Goal: Task Accomplishment & Management: Manage account settings

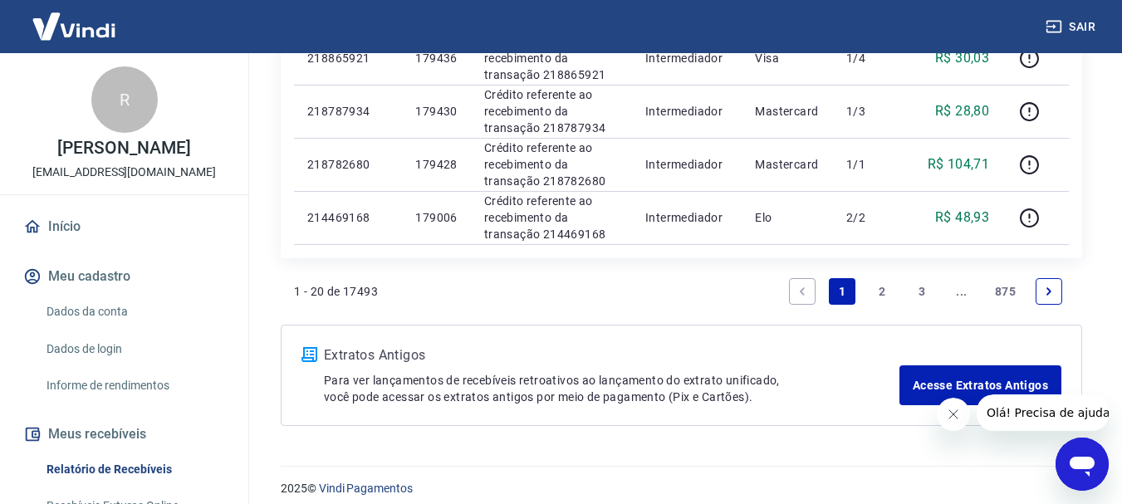
scroll to position [1376, 0]
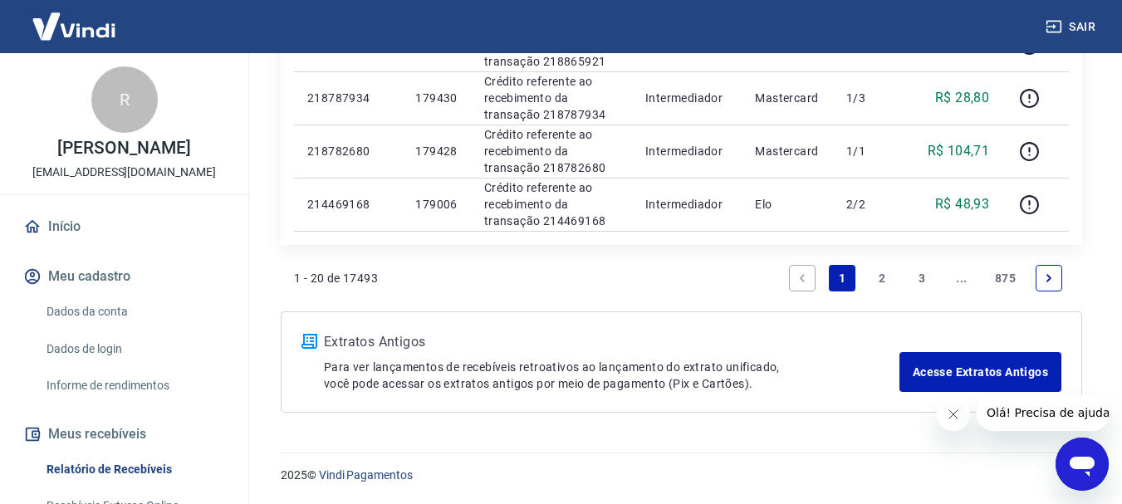
click at [878, 272] on link "2" at bounding box center [882, 278] width 27 height 27
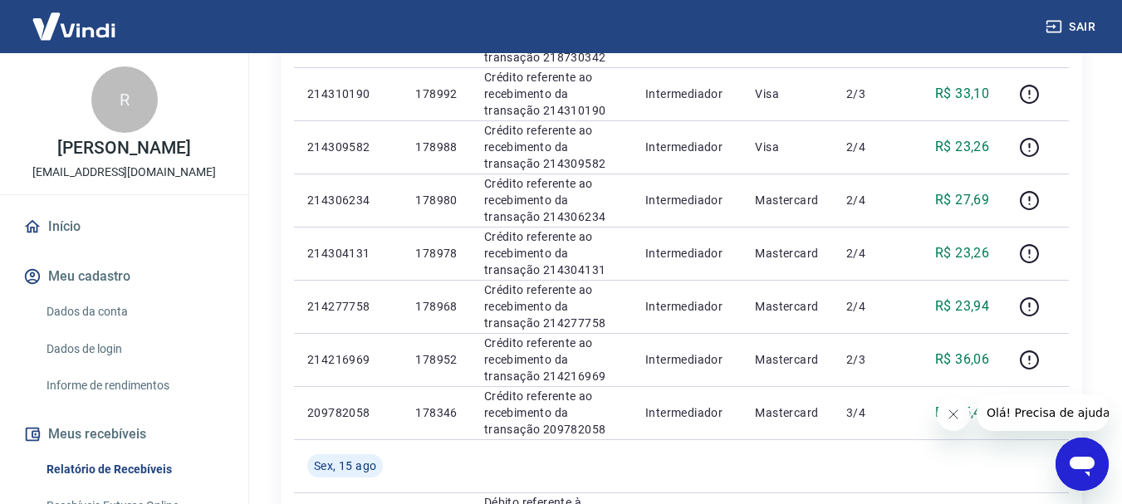
scroll to position [765, 0]
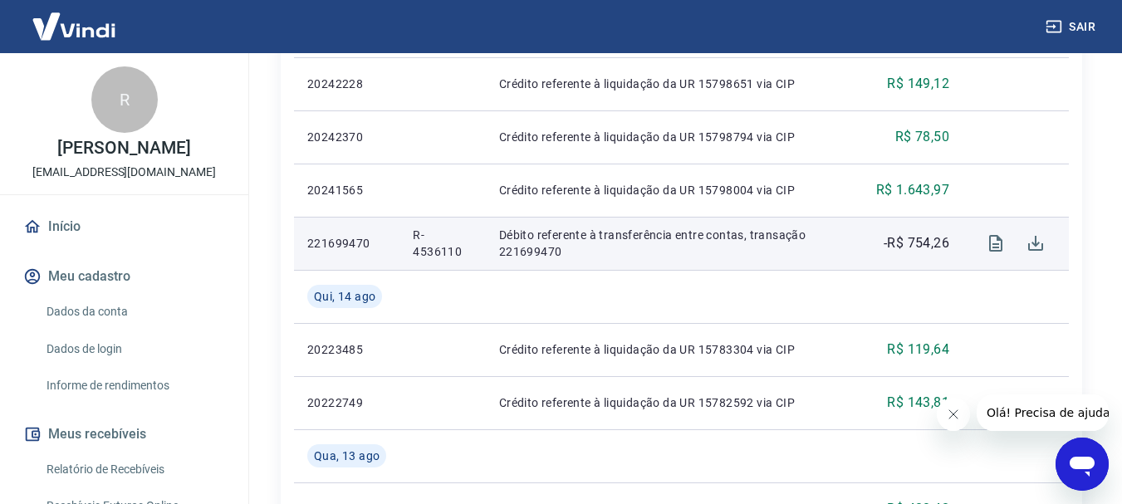
scroll to position [740, 0]
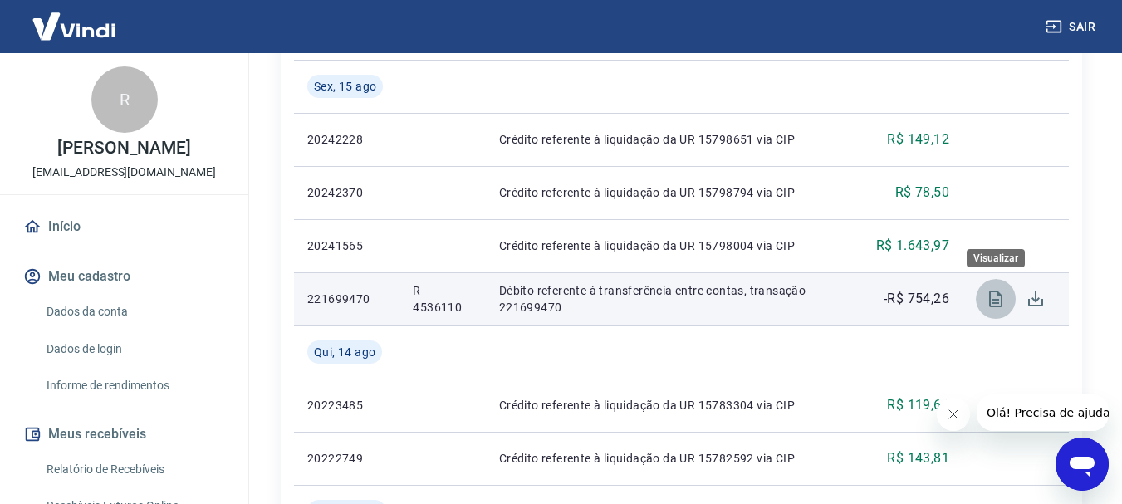
click at [994, 296] on icon "Visualizar" at bounding box center [996, 299] width 20 height 20
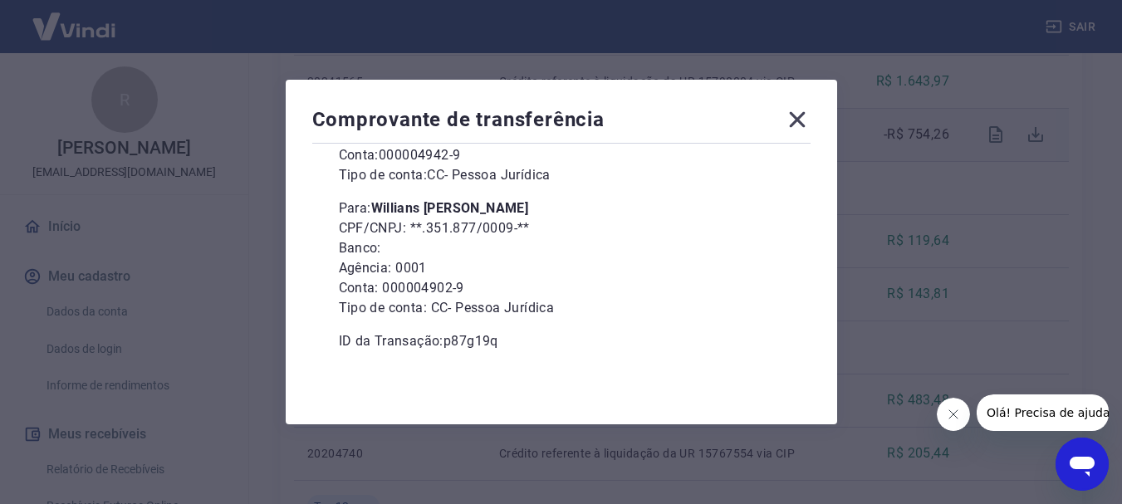
scroll to position [906, 0]
click at [805, 118] on icon at bounding box center [797, 120] width 16 height 16
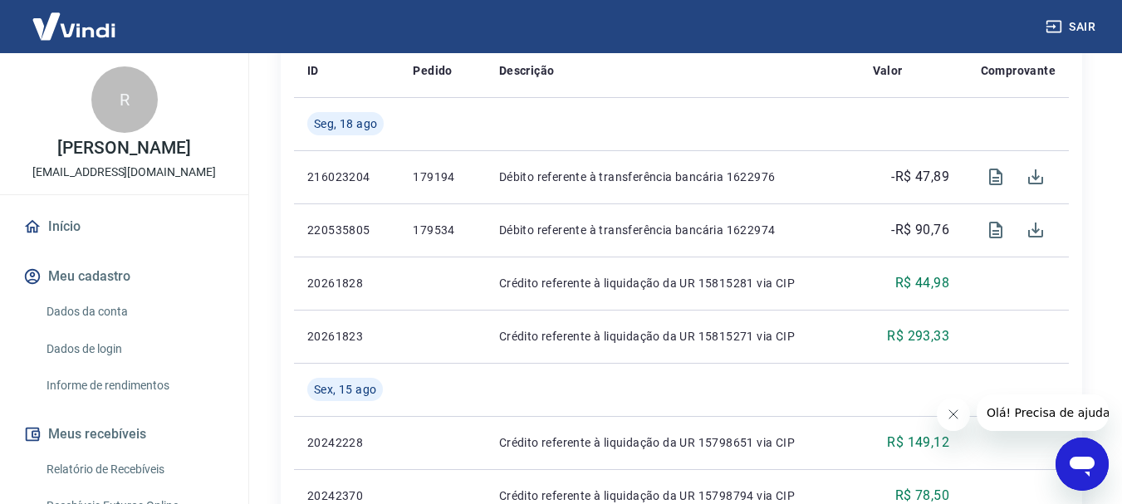
scroll to position [408, 0]
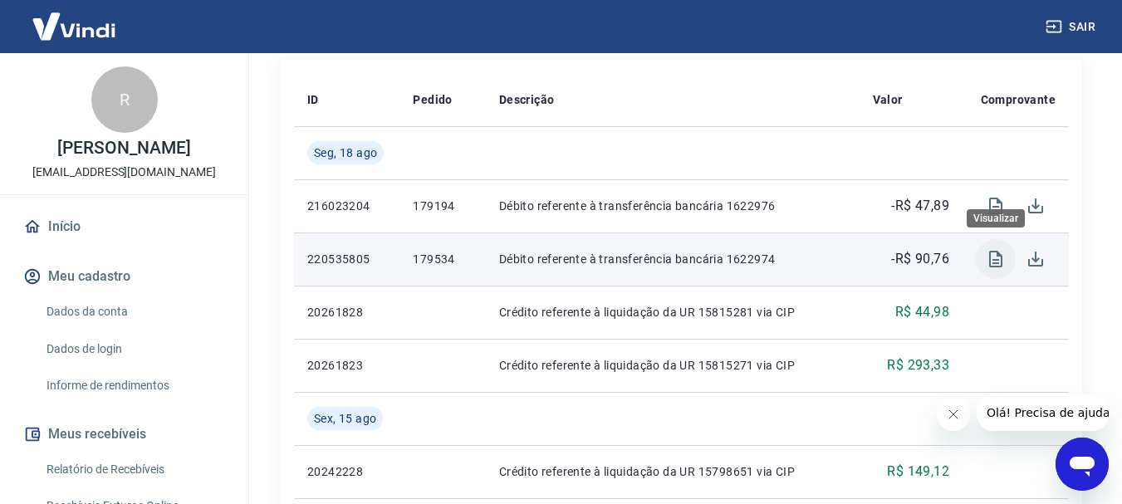
click at [993, 256] on icon "Visualizar" at bounding box center [996, 259] width 20 height 20
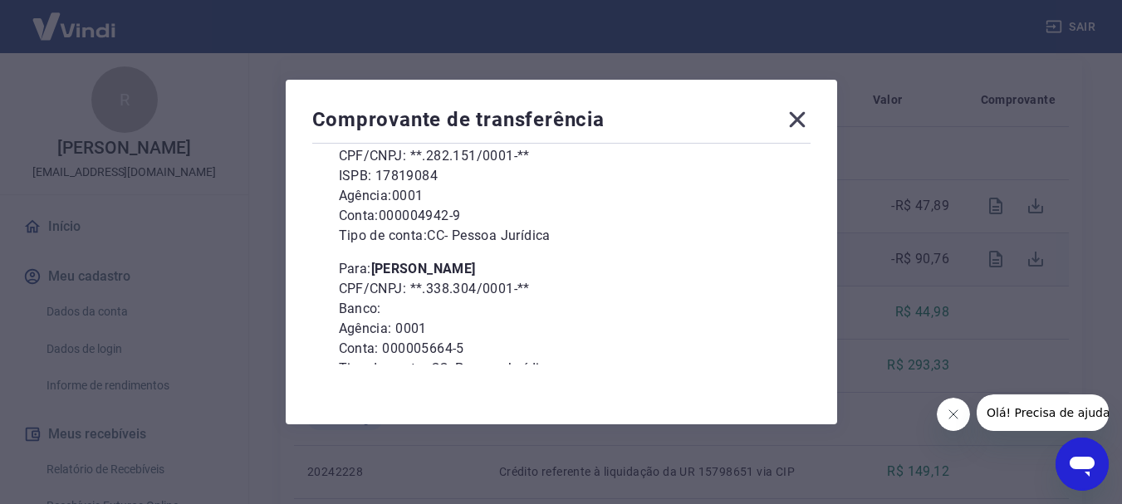
scroll to position [227, 0]
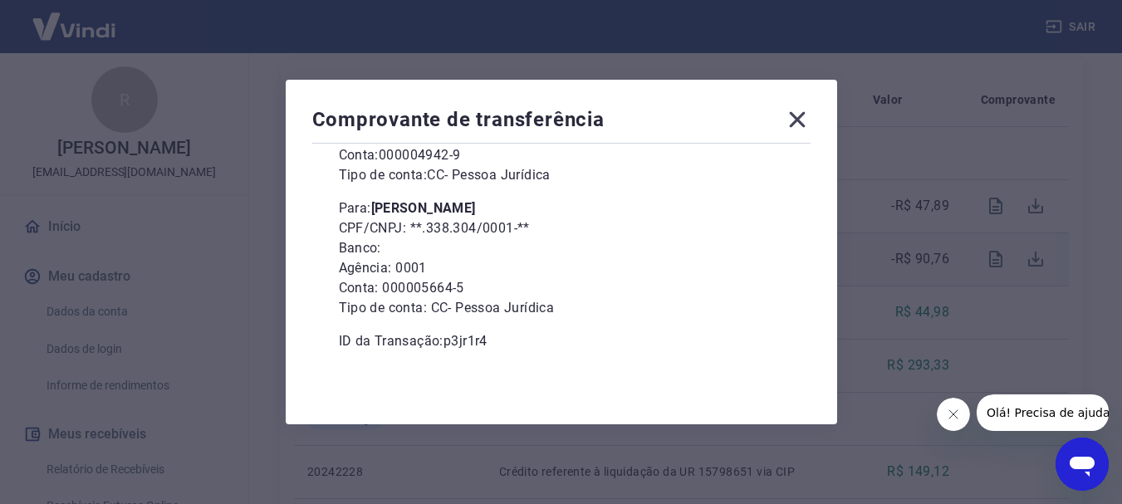
click at [794, 114] on icon at bounding box center [797, 119] width 27 height 27
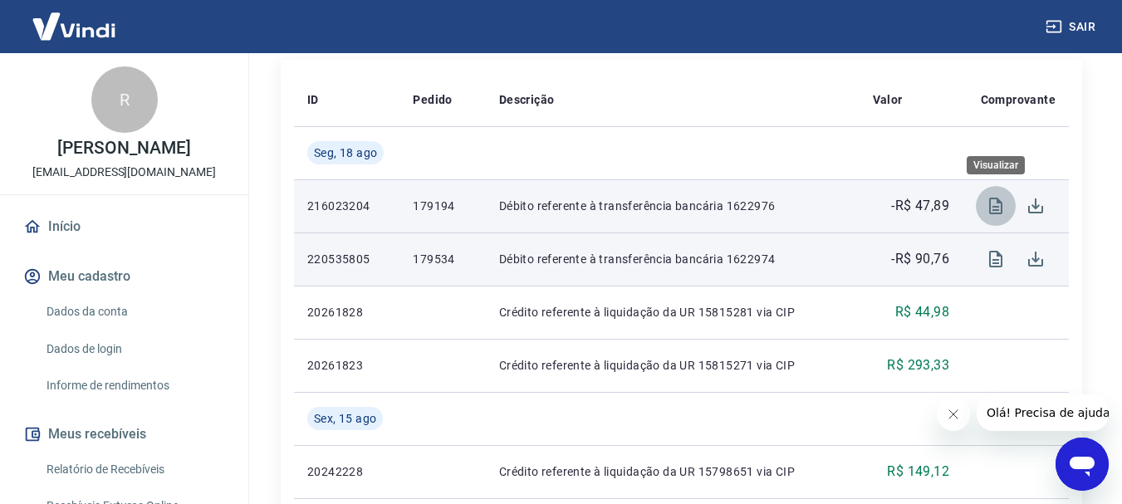
click at [1007, 207] on button "Visualizar" at bounding box center [996, 206] width 40 height 40
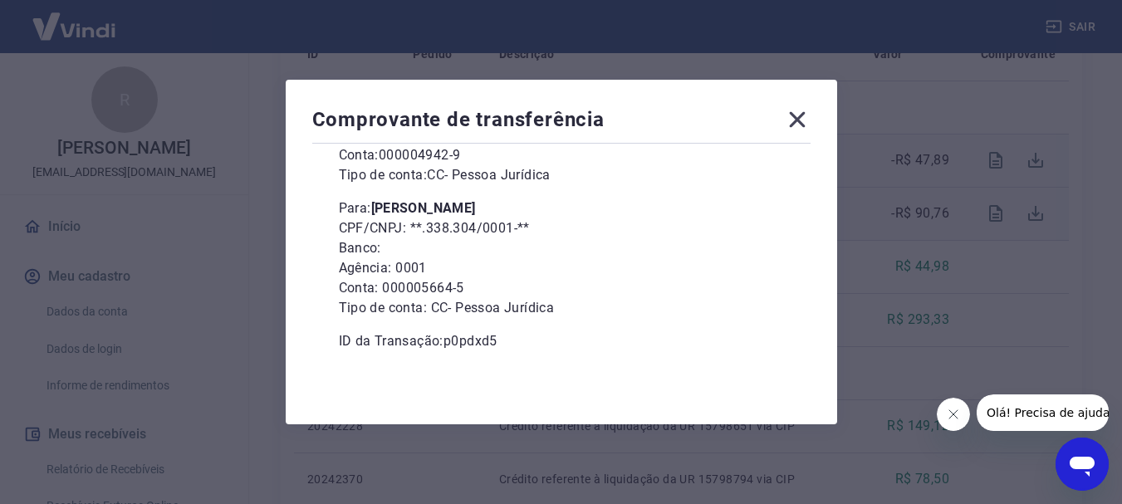
scroll to position [491, 0]
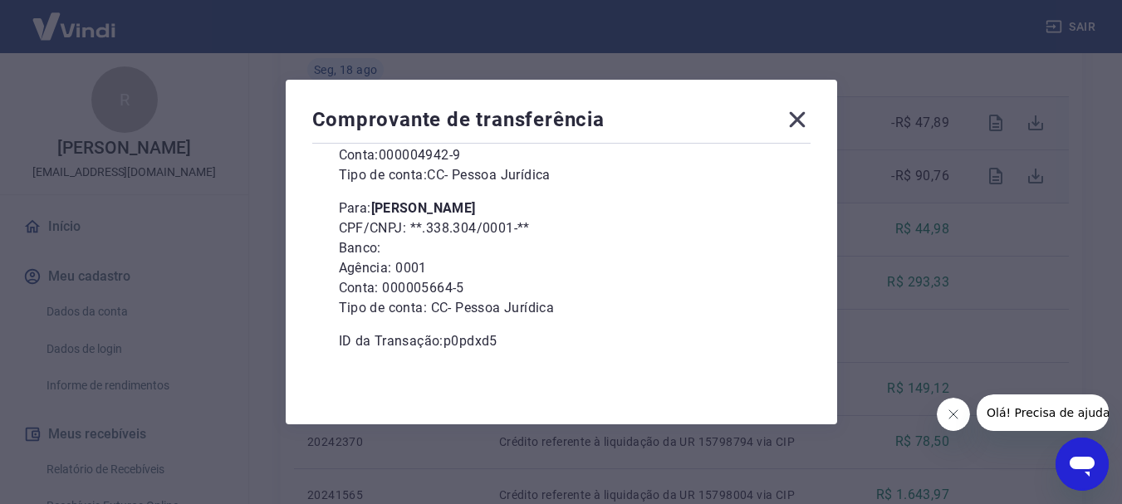
click at [801, 120] on icon at bounding box center [797, 120] width 16 height 16
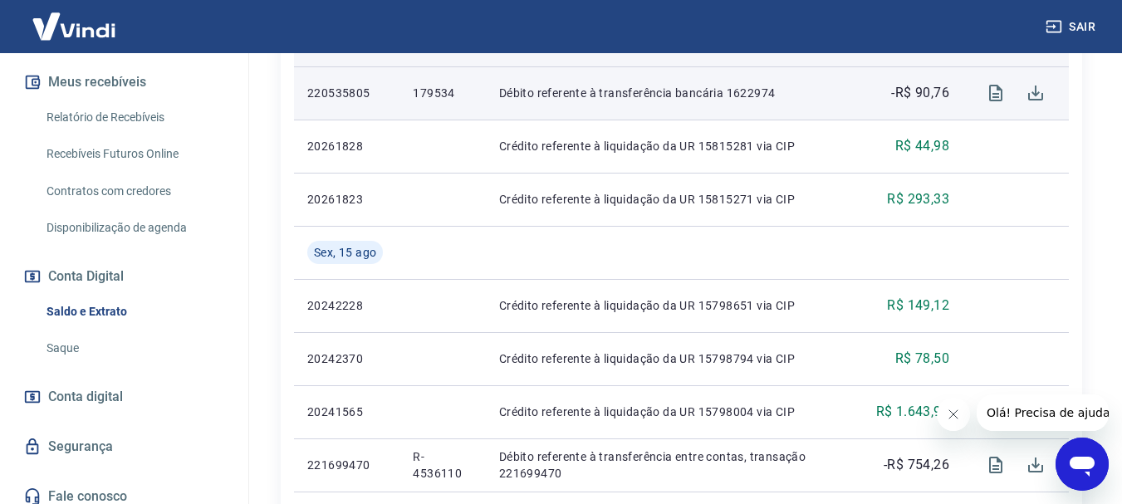
scroll to position [363, 0]
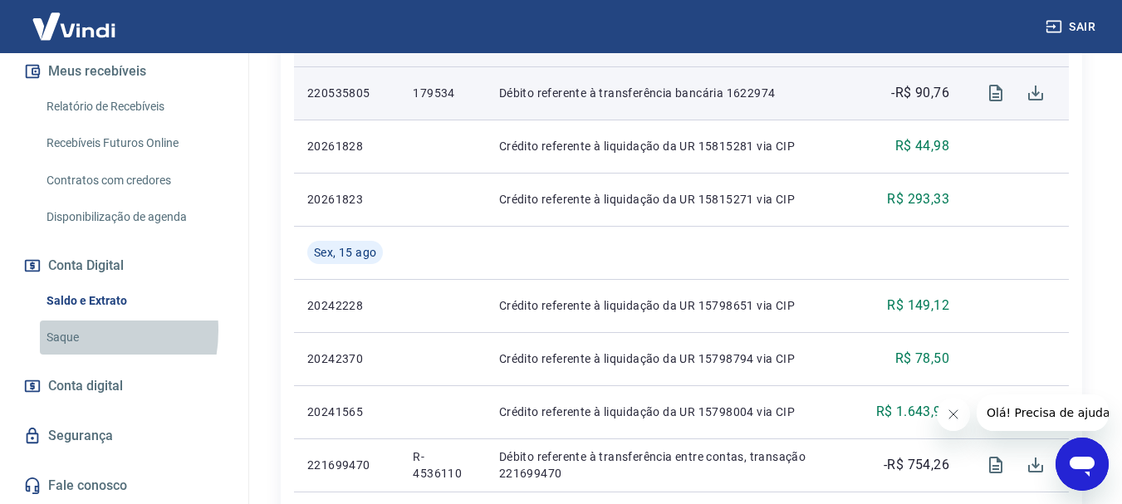
click at [66, 330] on link "Saque" at bounding box center [134, 337] width 188 height 34
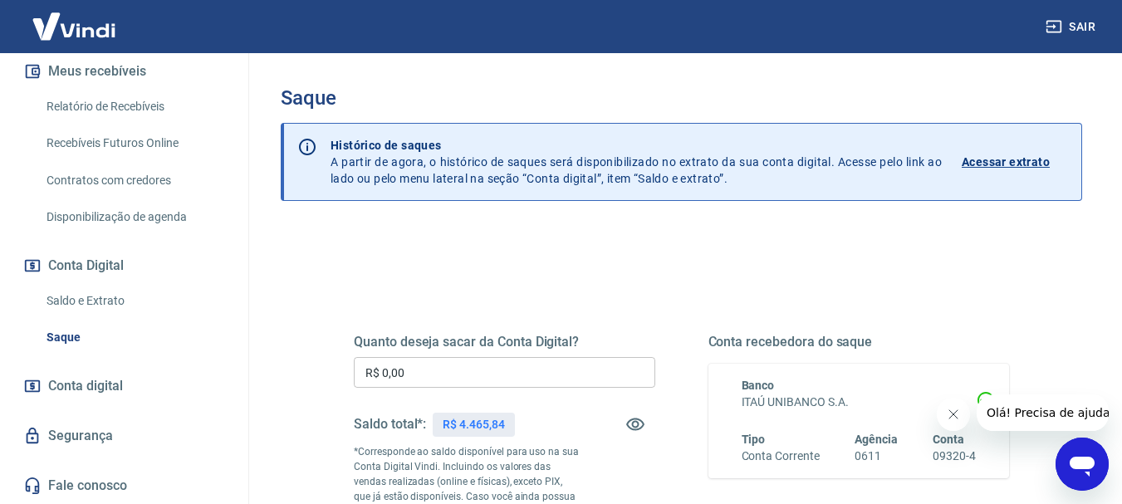
click at [972, 156] on p "Acessar extrato" at bounding box center [1005, 162] width 88 height 17
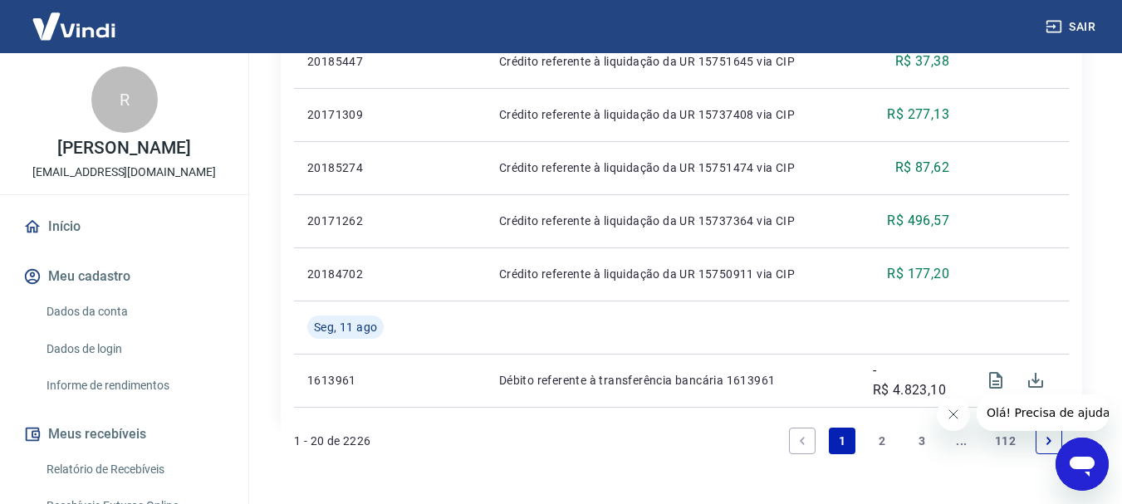
scroll to position [1570, 0]
